Goal: Contribute content: Add original content to the website for others to see

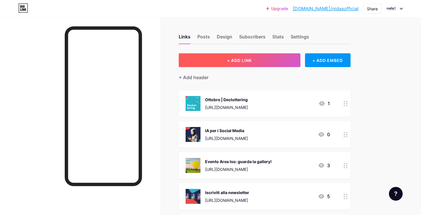
click at [254, 59] on button "+ ADD LINK" at bounding box center [240, 60] width 122 height 14
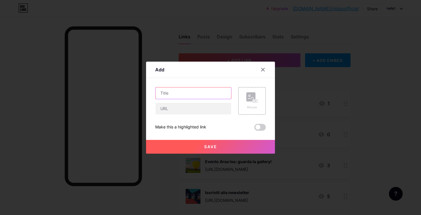
click at [168, 91] on input "text" at bounding box center [194, 92] width 76 height 11
click at [181, 85] on div "Content YouTube Play YouTube video without leaving your page. ADD Vimeo Play Vi…" at bounding box center [210, 104] width 111 height 53
click at [181, 93] on input "text" at bounding box center [194, 92] width 76 height 11
paste input "Europrofili: il dietro le quinte dell’organizzazione di un evento aziendale"
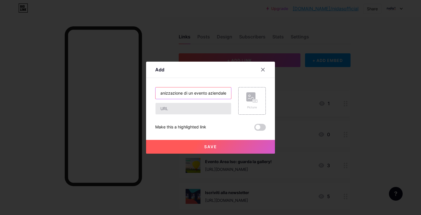
type input "Europrofili: il dietro le quinte dell’organizzazione di un evento aziendale"
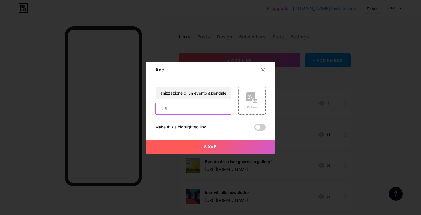
click at [178, 110] on input "text" at bounding box center [194, 108] width 76 height 11
click at [182, 110] on input "text" at bounding box center [194, 108] width 76 height 11
paste input "[URL][DOMAIN_NAME]"
type input "[URL][DOMAIN_NAME]"
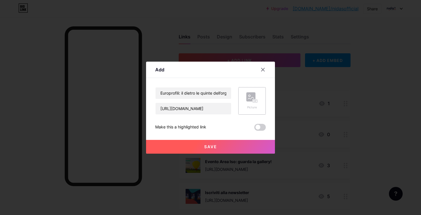
click at [250, 94] on rect at bounding box center [250, 96] width 9 height 9
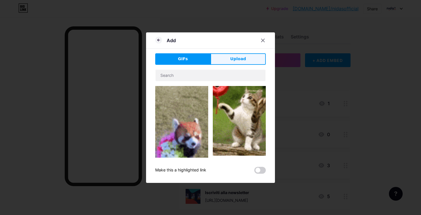
click at [240, 57] on span "Upload" at bounding box center [238, 59] width 16 height 6
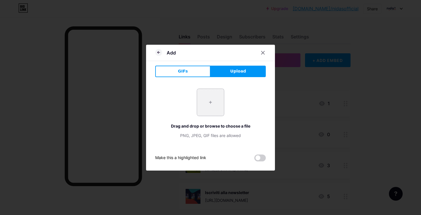
click at [207, 97] on input "file" at bounding box center [210, 102] width 27 height 27
type input "C:\fakepath\0910 - NEWS - Europrofili.png"
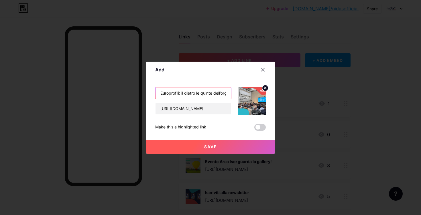
click at [196, 91] on input "Europrofili: il dietro le quinte dell’organizzazione di un evento aziendale" at bounding box center [194, 92] width 76 height 11
click at [209, 144] on span "Save" at bounding box center [210, 146] width 13 height 5
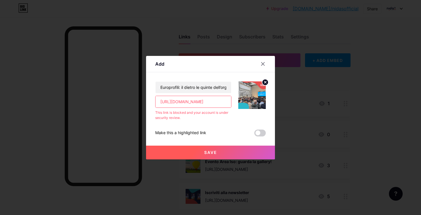
click at [197, 102] on input "[URL][DOMAIN_NAME]" at bounding box center [194, 101] width 76 height 11
click at [209, 101] on input "[URL][DOMAIN_NAME]" at bounding box center [194, 101] width 76 height 11
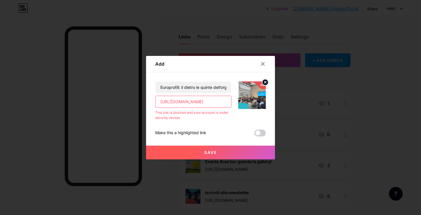
click at [209, 101] on input "[URL][DOMAIN_NAME]" at bounding box center [194, 101] width 76 height 11
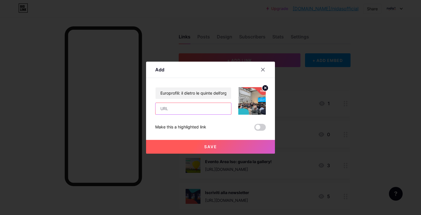
paste input "[URL][DOMAIN_NAME]"
type input "[URL][DOMAIN_NAME]"
click at [243, 140] on button "Save" at bounding box center [210, 147] width 129 height 14
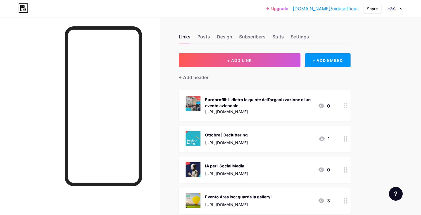
click at [285, 103] on div "Europrofili: il dietro le quinte dell’organizzazione di un evento aziendale" at bounding box center [259, 103] width 108 height 12
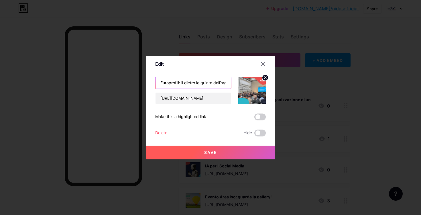
click at [211, 83] on input "Europrofili: il dietro le quinte dell’organizzazione di un evento aziendale" at bounding box center [194, 82] width 76 height 11
click at [174, 84] on input "Evento Europrofili" at bounding box center [194, 82] width 76 height 11
type input "Evento aziendale Europrofili"
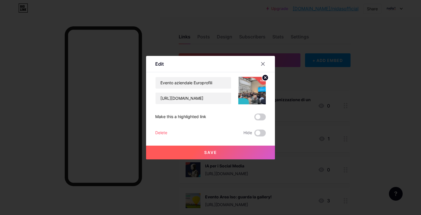
click at [197, 152] on button "Save" at bounding box center [210, 153] width 129 height 14
